Goal: Task Accomplishment & Management: Complete application form

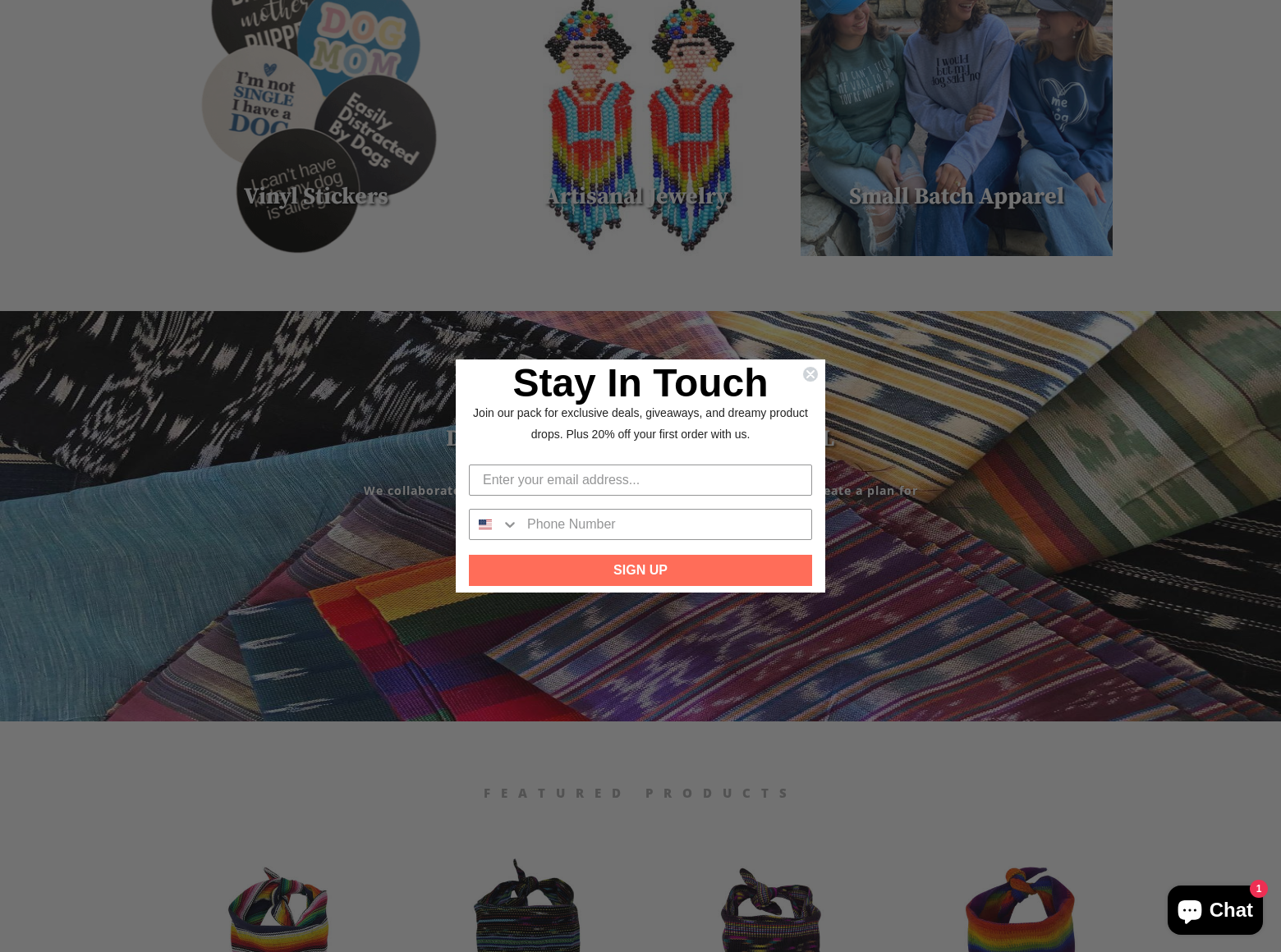
scroll to position [1351, 0]
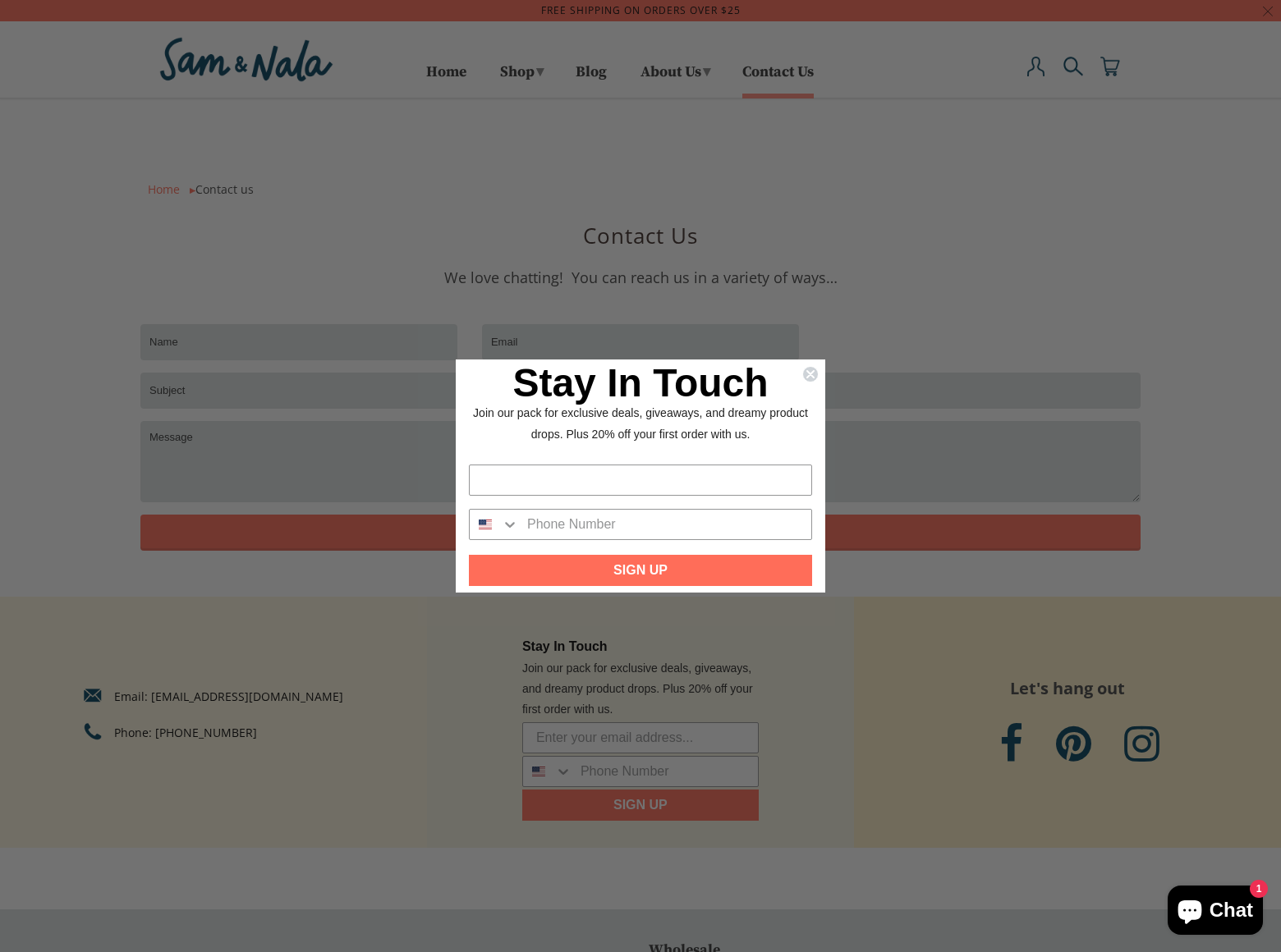
click input "Submit" at bounding box center [0, 0] width 0 height 0
type input "Rick Stephensrick_stephens@dominatebanners.comDominateBanners.comWe can place y…"
click at [640, 532] on input "Phone Number" at bounding box center [665, 525] width 292 height 30
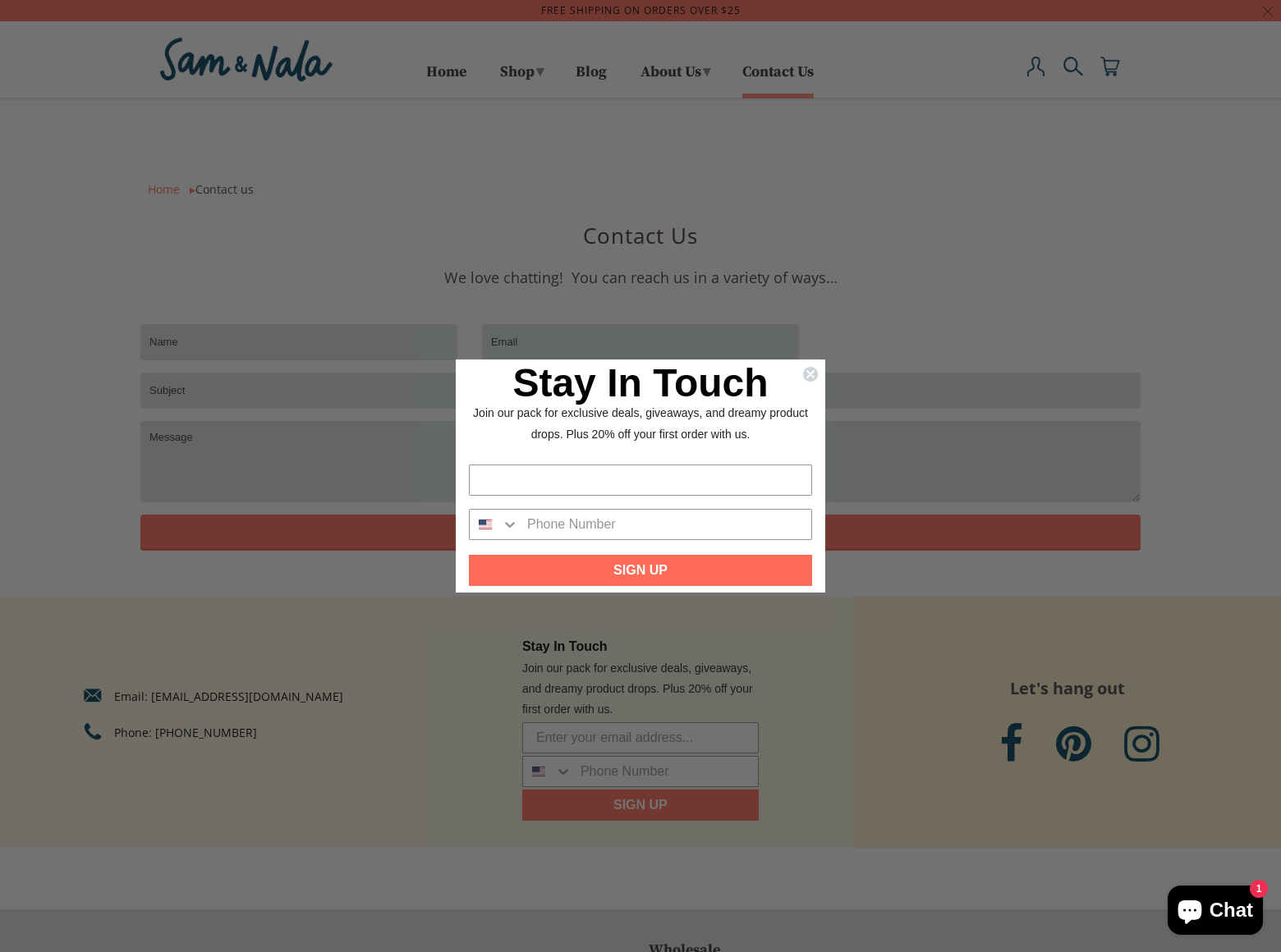
scroll to position [0, 0]
